Goal: Information Seeking & Learning: Understand process/instructions

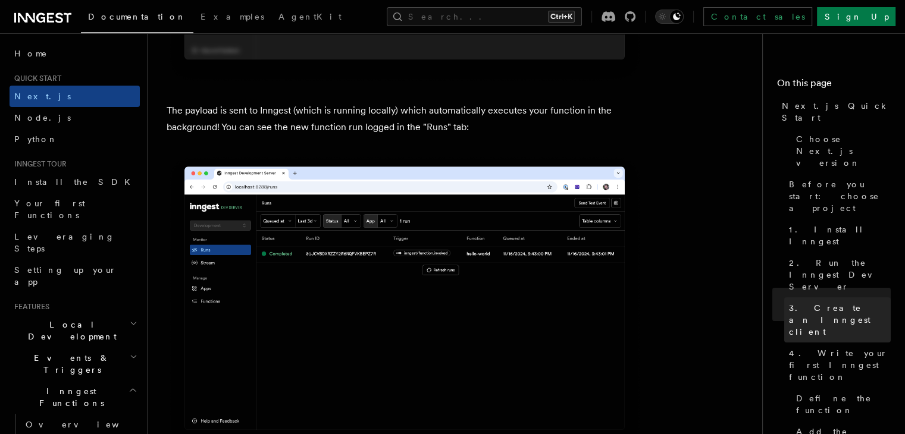
click at [789, 302] on span "3. Create an Inngest client" at bounding box center [840, 320] width 102 height 36
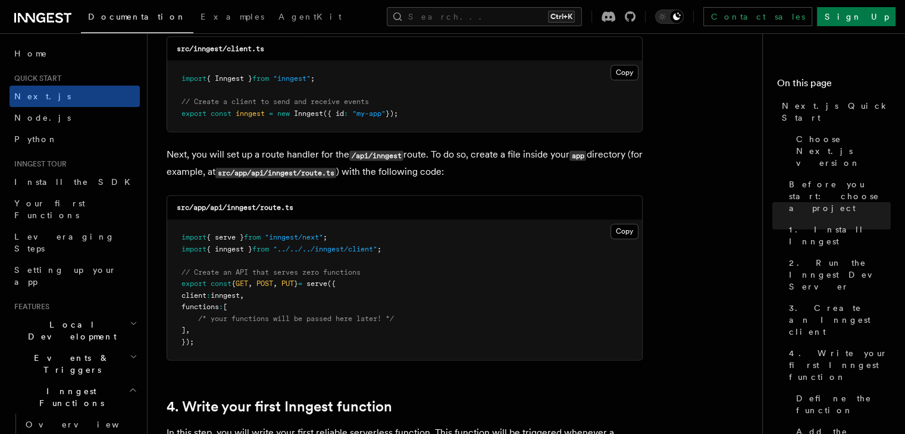
scroll to position [1573, 0]
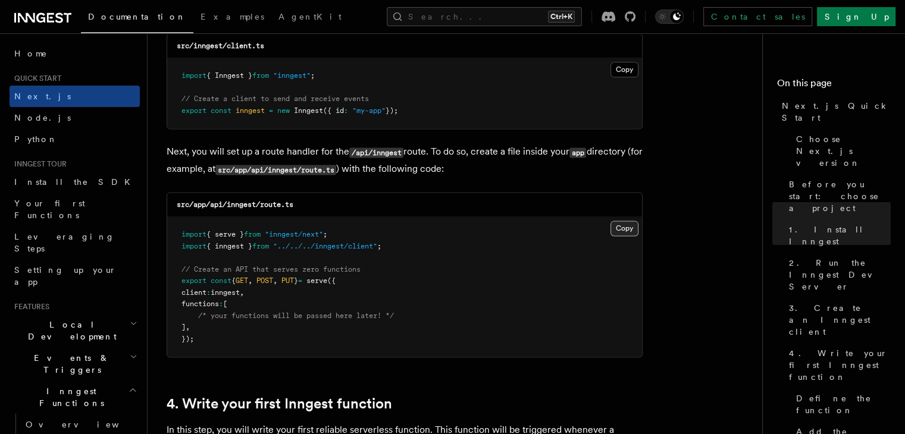
click at [623, 228] on button "Copy Copied" at bounding box center [624, 228] width 28 height 15
click at [270, 67] on pre "import { Inngest } from "inngest" ; // Create a client to send and receive even…" at bounding box center [404, 93] width 475 height 70
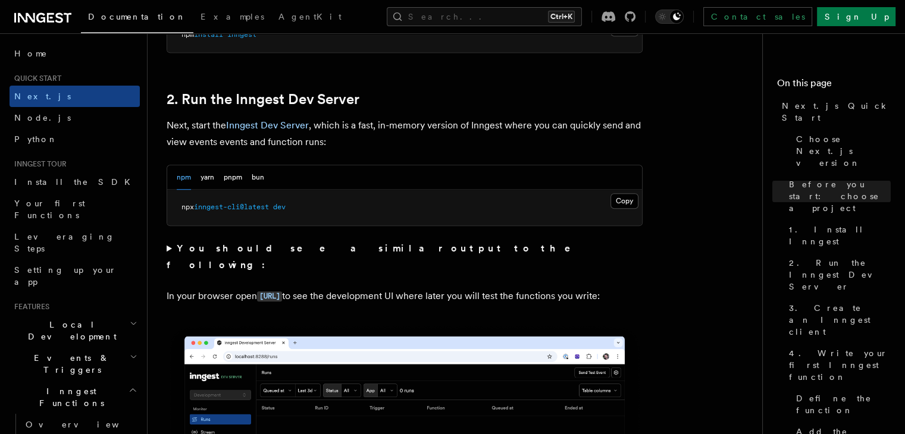
scroll to position [740, 0]
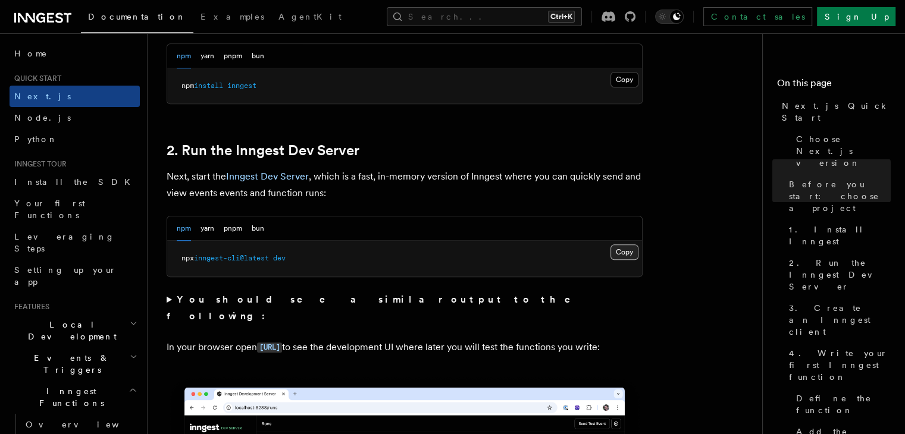
click at [618, 250] on button "Copy Copied" at bounding box center [624, 251] width 28 height 15
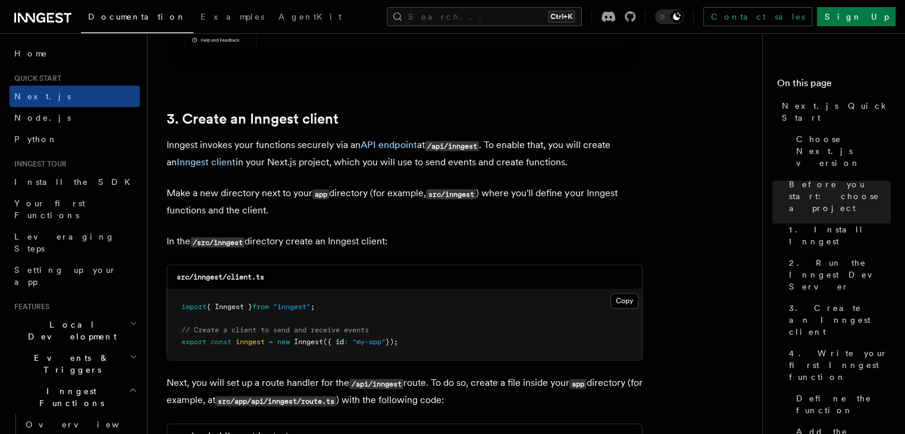
scroll to position [1395, 0]
